Goal: Task Accomplishment & Management: Manage account settings

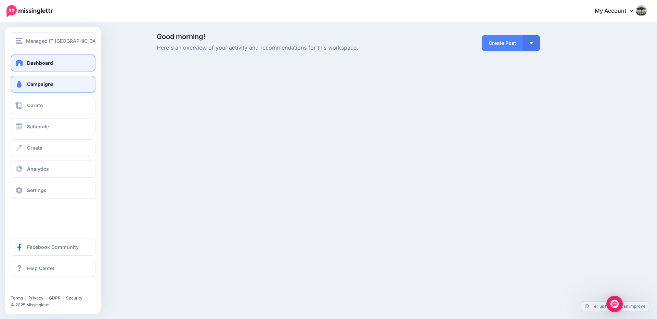
click at [23, 85] on span at bounding box center [19, 84] width 9 height 7
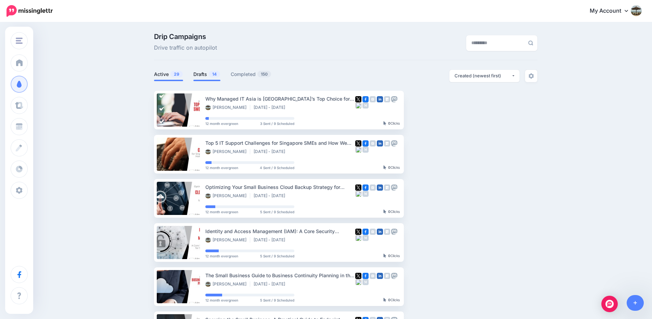
click at [216, 72] on span "14" at bounding box center [214, 74] width 11 height 7
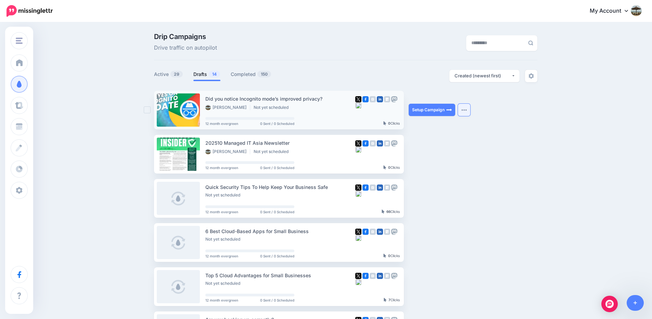
click at [467, 110] on img "button" at bounding box center [463, 110] width 5 height 2
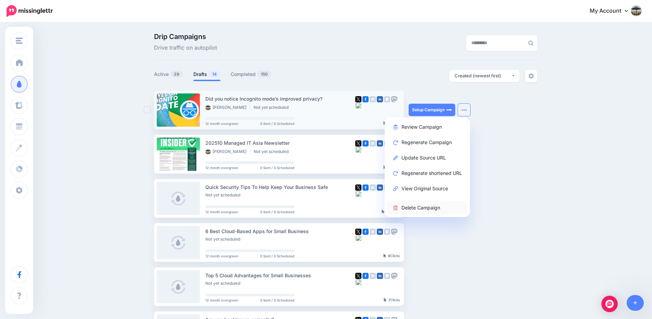
click at [431, 206] on link "Delete Campaign" at bounding box center [428, 207] width 80 height 13
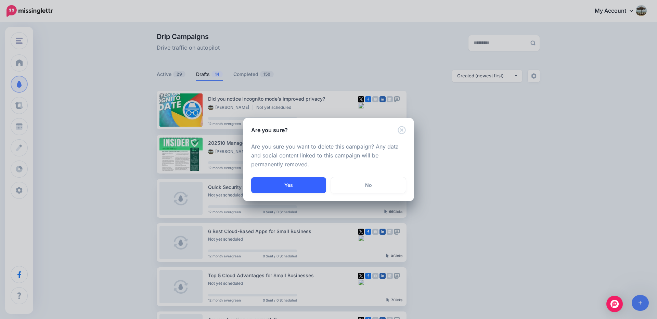
click at [308, 185] on button "Yes" at bounding box center [288, 185] width 75 height 16
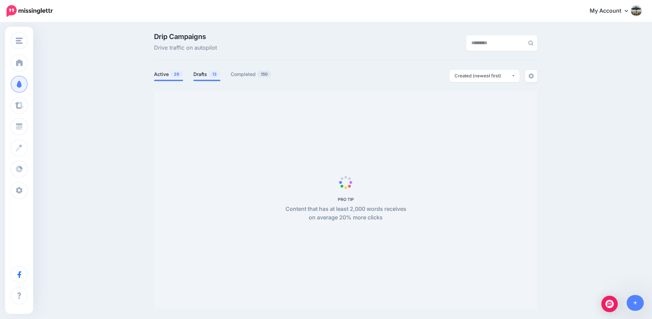
click at [207, 72] on link "Drafts 13" at bounding box center [206, 74] width 27 height 8
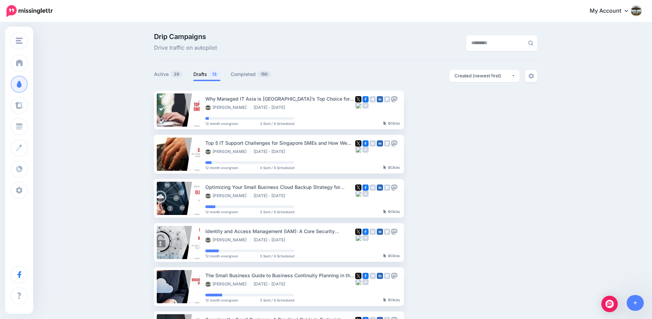
click at [206, 75] on link "Drafts 13" at bounding box center [206, 74] width 27 height 8
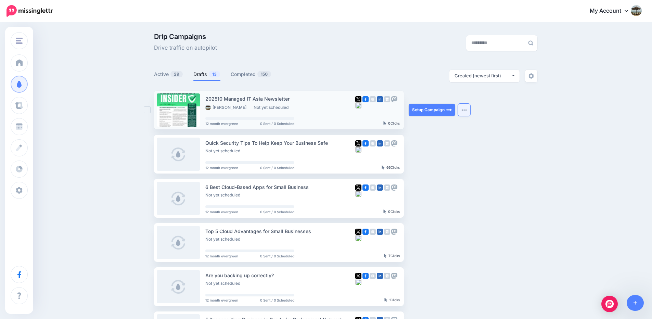
click at [467, 110] on img "button" at bounding box center [463, 110] width 5 height 2
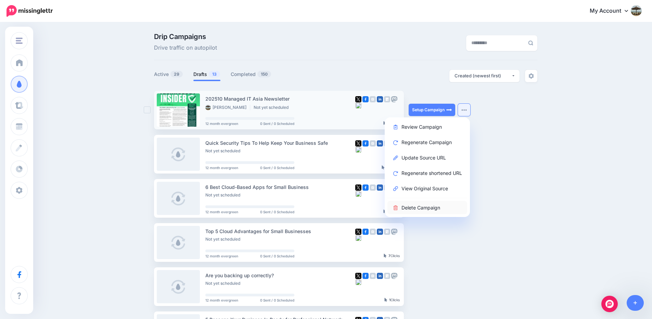
click at [442, 205] on link "Delete Campaign" at bounding box center [428, 207] width 80 height 13
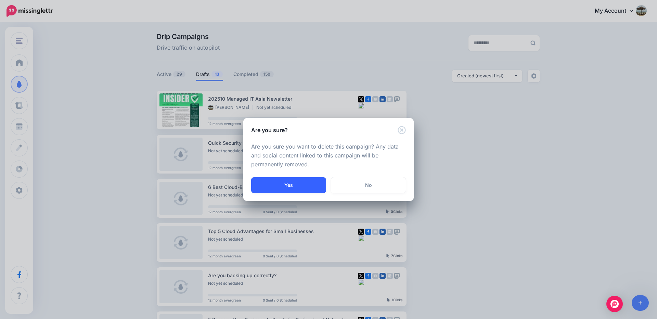
click at [290, 183] on button "Yes" at bounding box center [288, 185] width 75 height 16
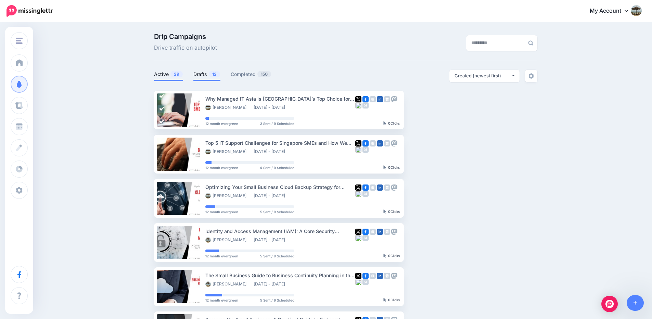
click at [199, 74] on link "Drafts 12" at bounding box center [206, 74] width 27 height 8
